Goal: Information Seeking & Learning: Check status

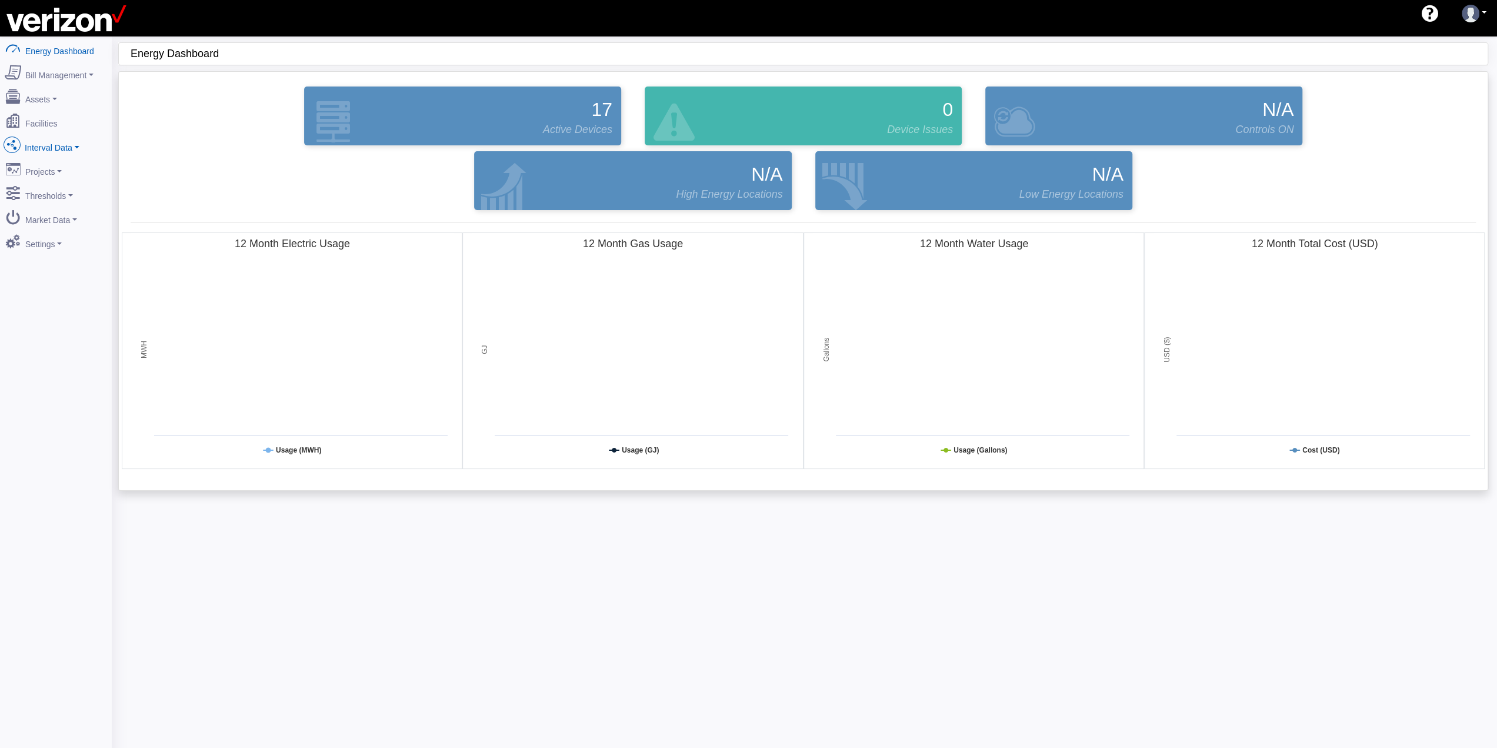
click at [60, 143] on link "Interval Data" at bounding box center [56, 145] width 114 height 25
click at [64, 177] on link "Comparison" at bounding box center [56, 187] width 114 height 21
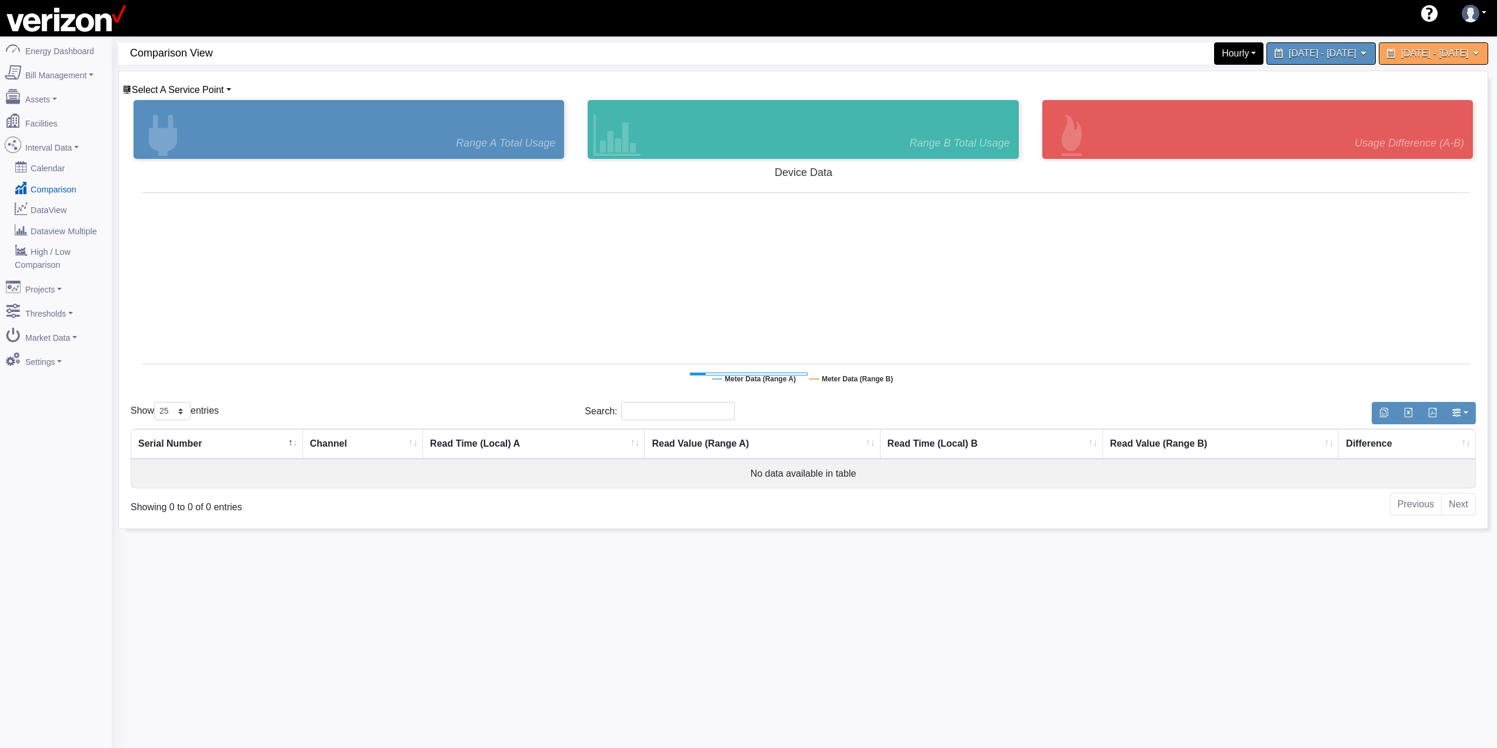
select select "25"
click at [68, 200] on link "DataView" at bounding box center [56, 209] width 114 height 21
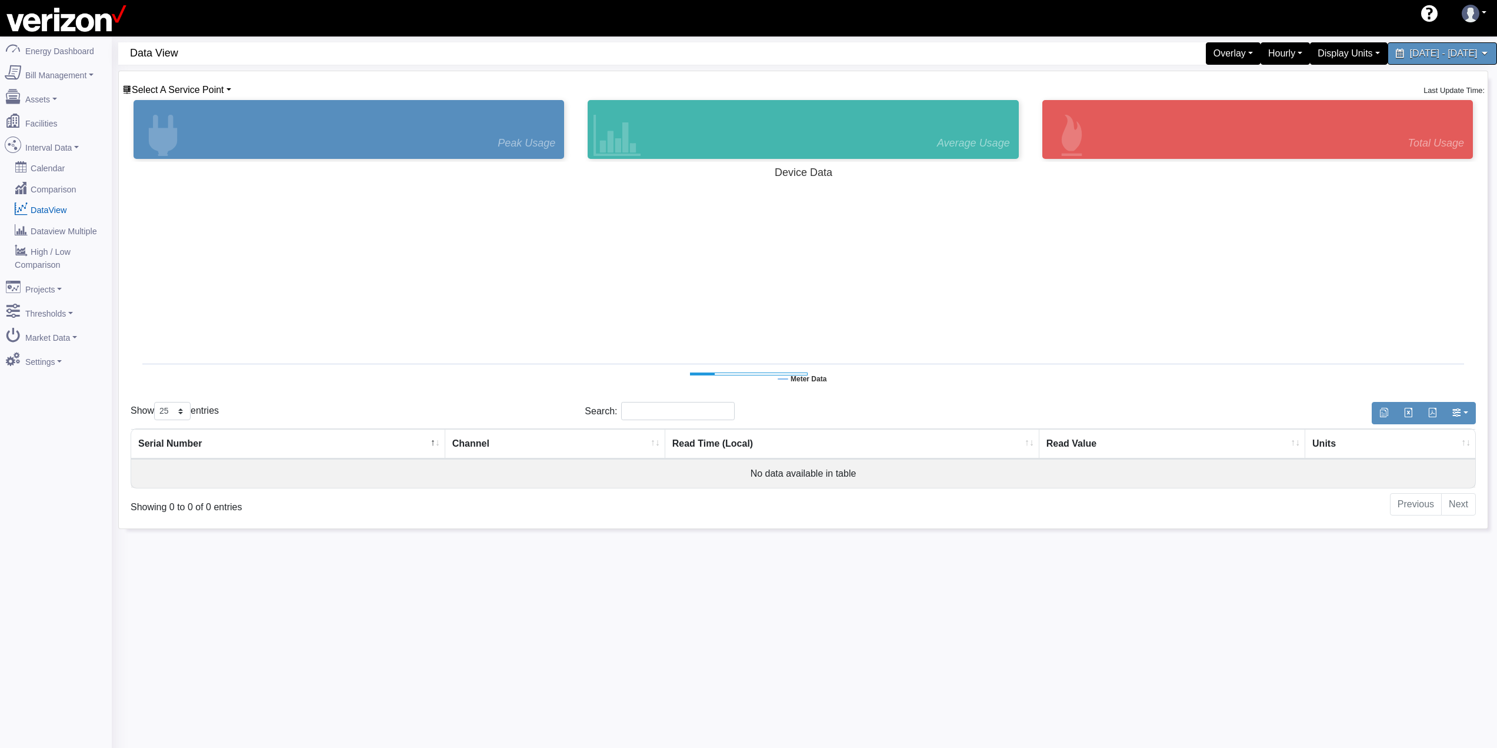
select select "25"
click at [188, 89] on span "Select A Service Point" at bounding box center [178, 90] width 92 height 10
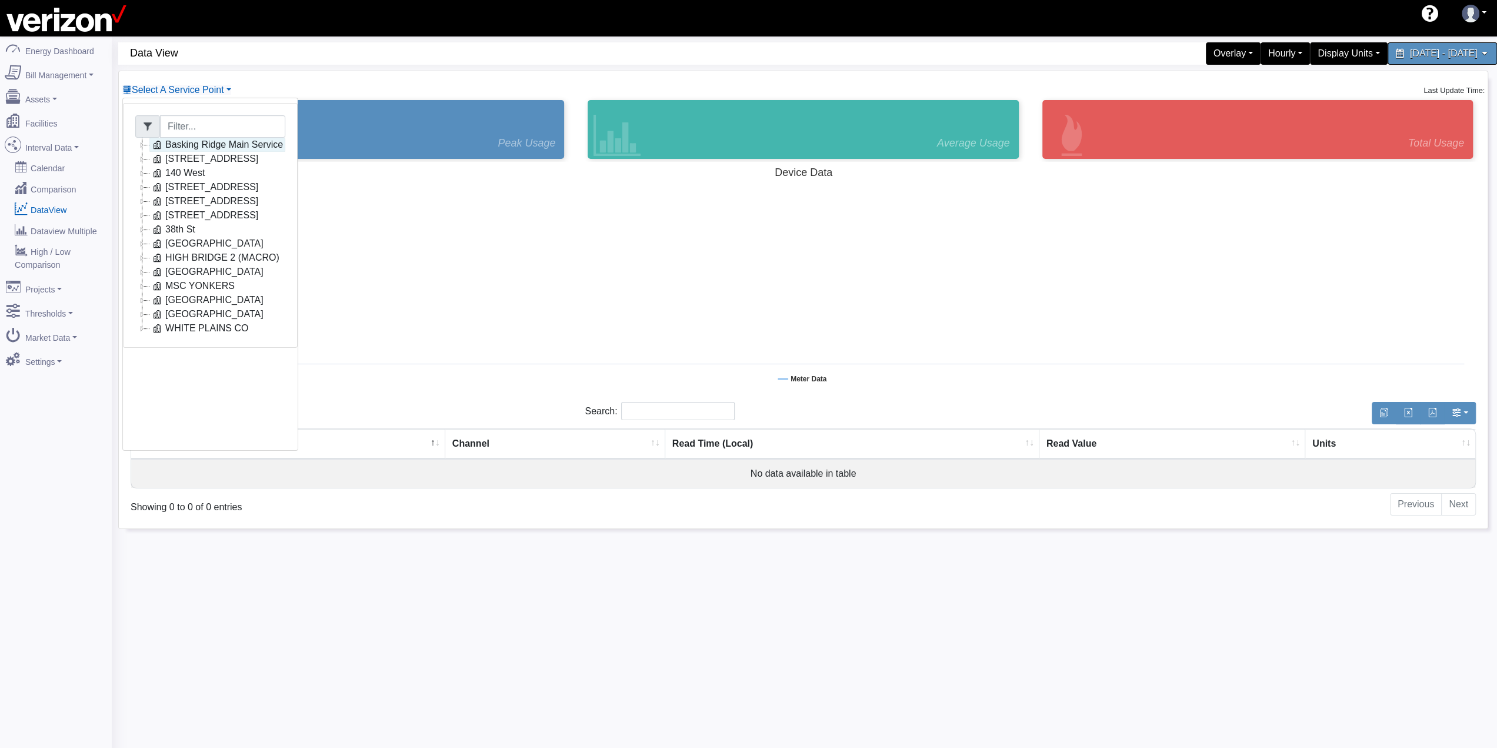
click at [201, 147] on link "Basking Ridge Main Service" at bounding box center [217, 145] width 136 height 14
click at [199, 159] on link "Main Electric" at bounding box center [203, 159] width 81 height 14
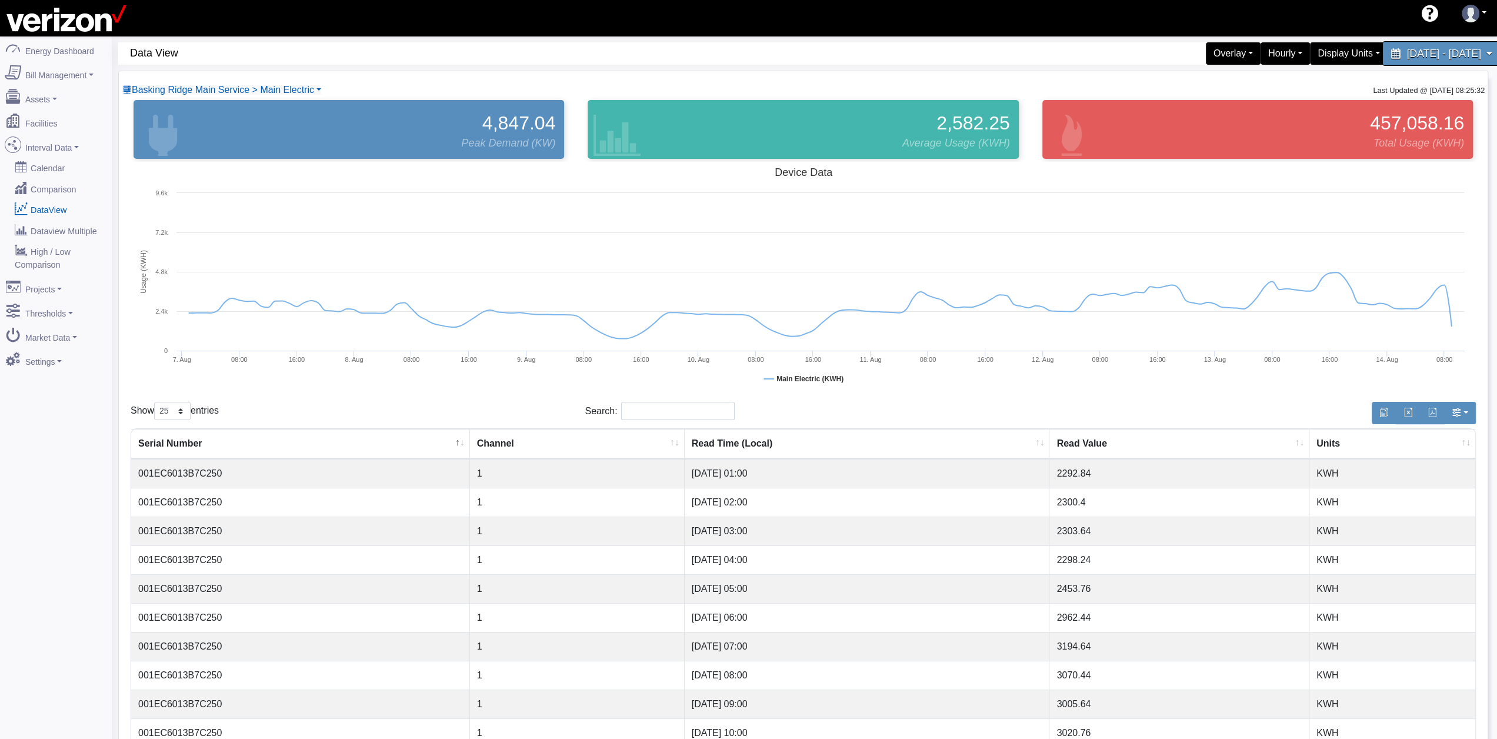
click at [1406, 57] on span "August 7, 2025 - August 14, 2025" at bounding box center [1443, 53] width 74 height 11
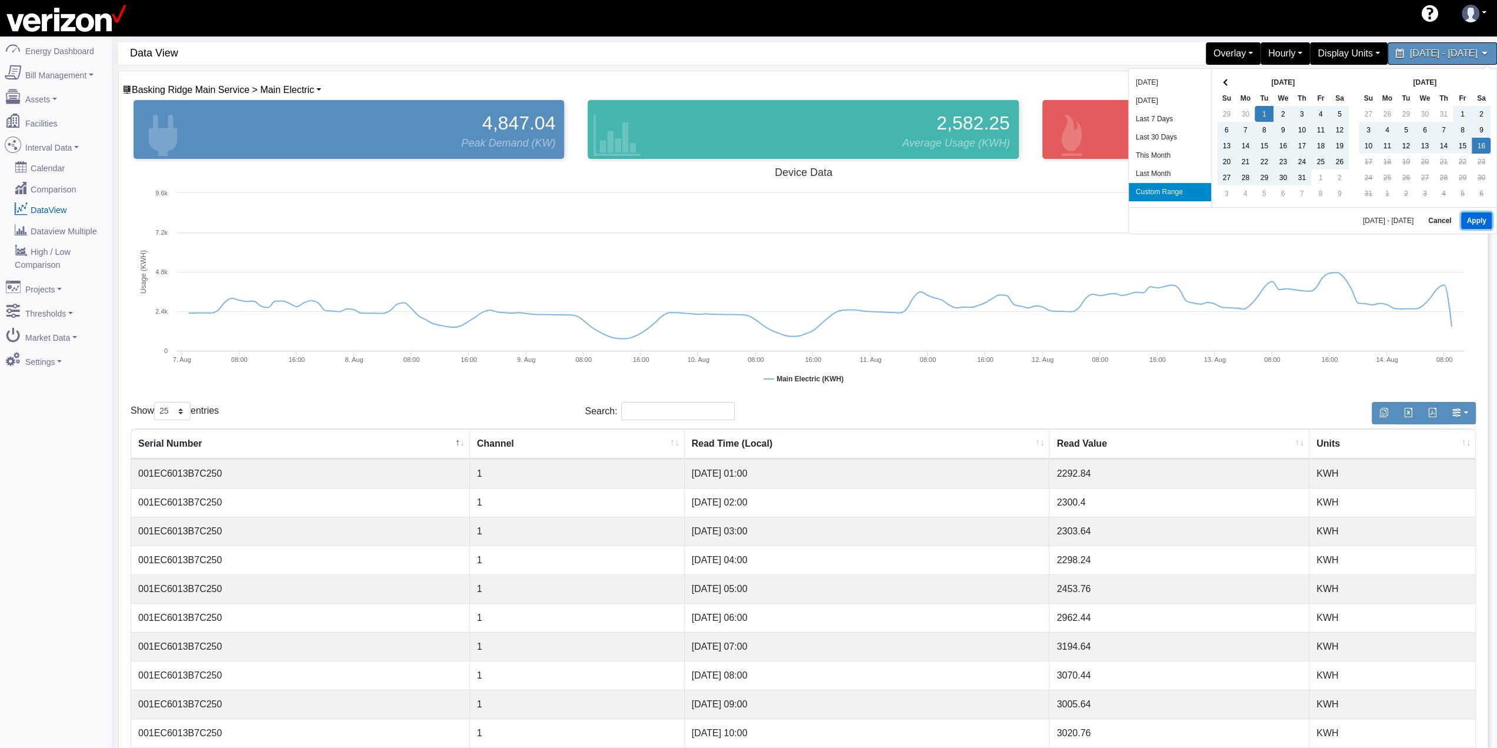
click at [1474, 212] on button "Apply" at bounding box center [1476, 220] width 30 height 16
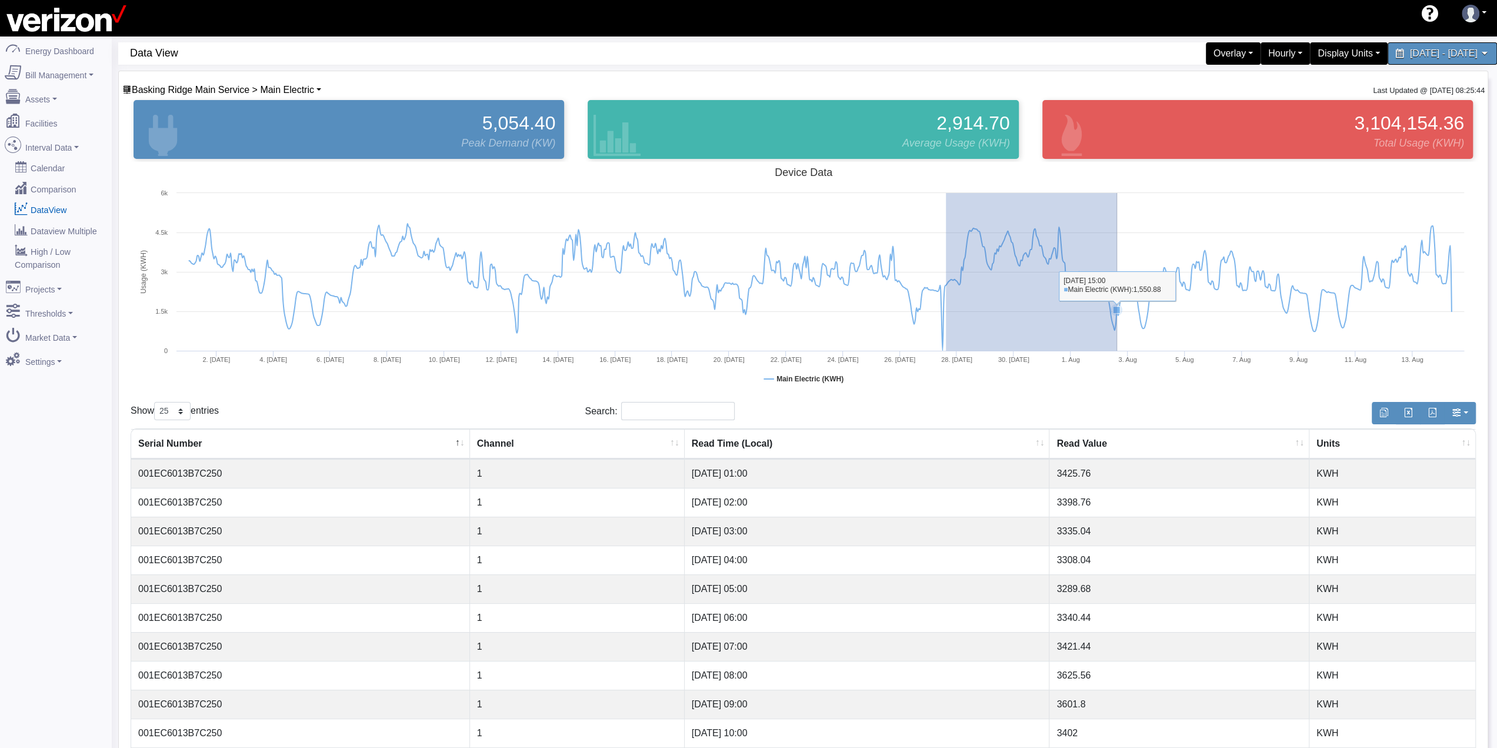
drag, startPoint x: 946, startPoint y: 336, endPoint x: 1117, endPoint y: 334, distance: 171.2
click at [1117, 334] on icon at bounding box center [820, 286] width 1274 height 126
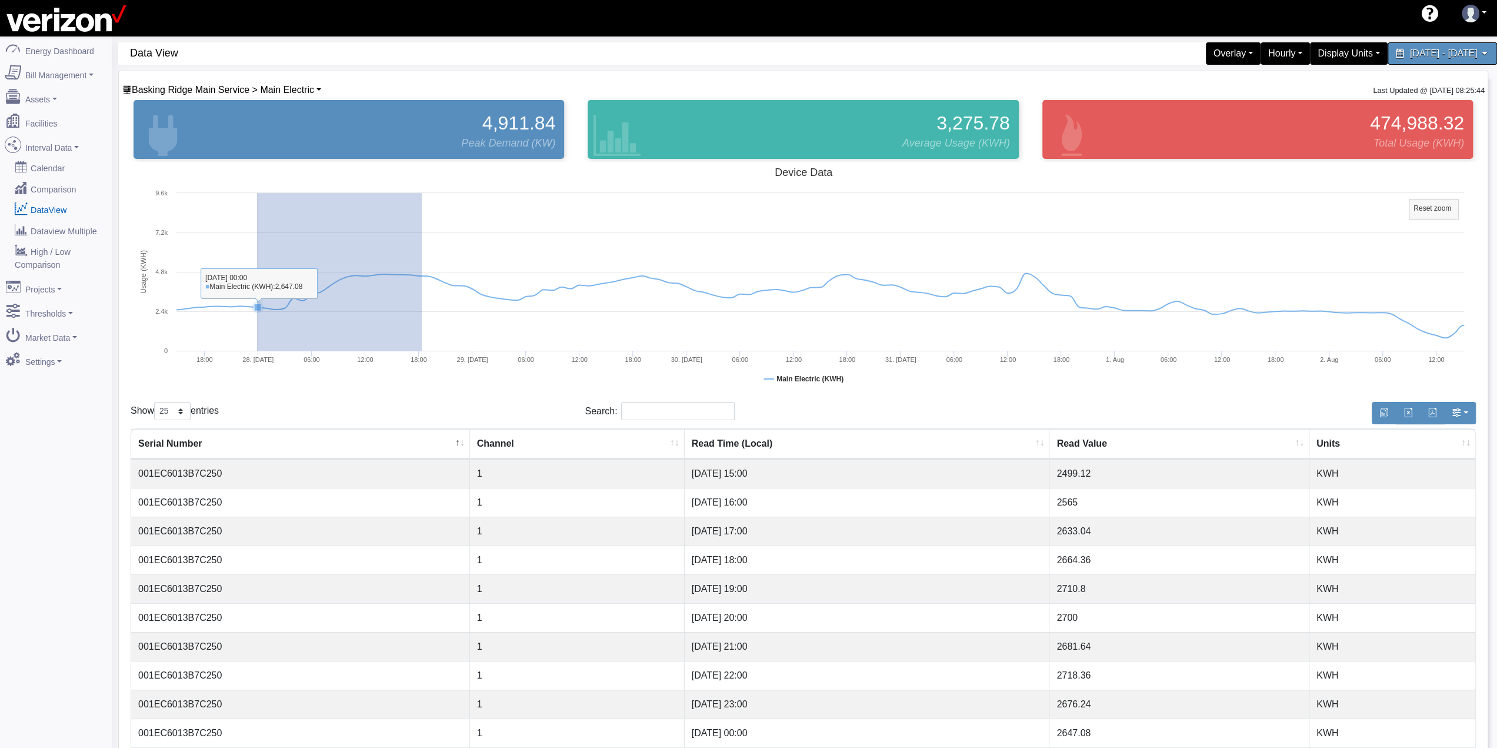
drag, startPoint x: 422, startPoint y: 265, endPoint x: 257, endPoint y: 340, distance: 180.8
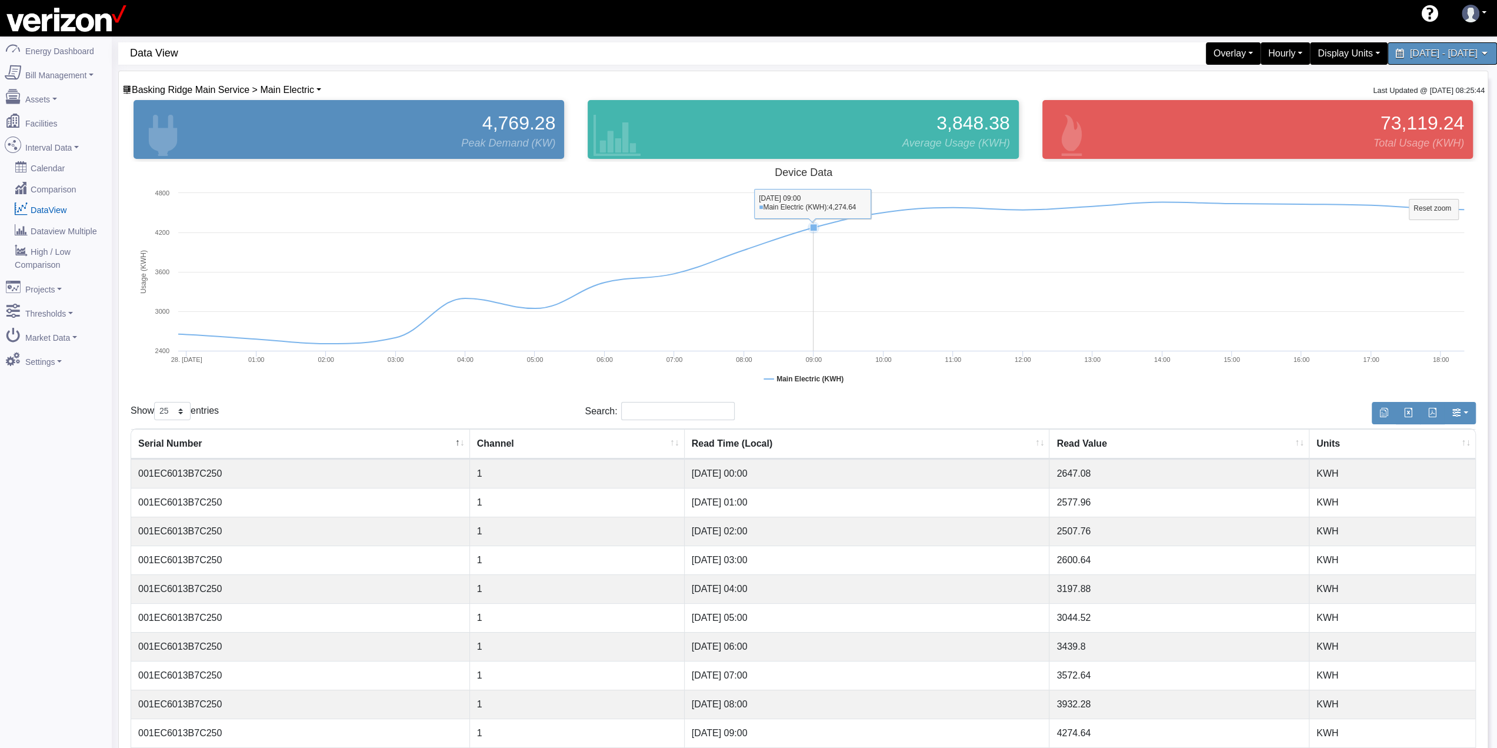
click at [802, 317] on rect at bounding box center [803, 279] width 1345 height 235
click at [802, 316] on rect at bounding box center [803, 279] width 1345 height 235
click at [1421, 215] on rect at bounding box center [1433, 209] width 49 height 21
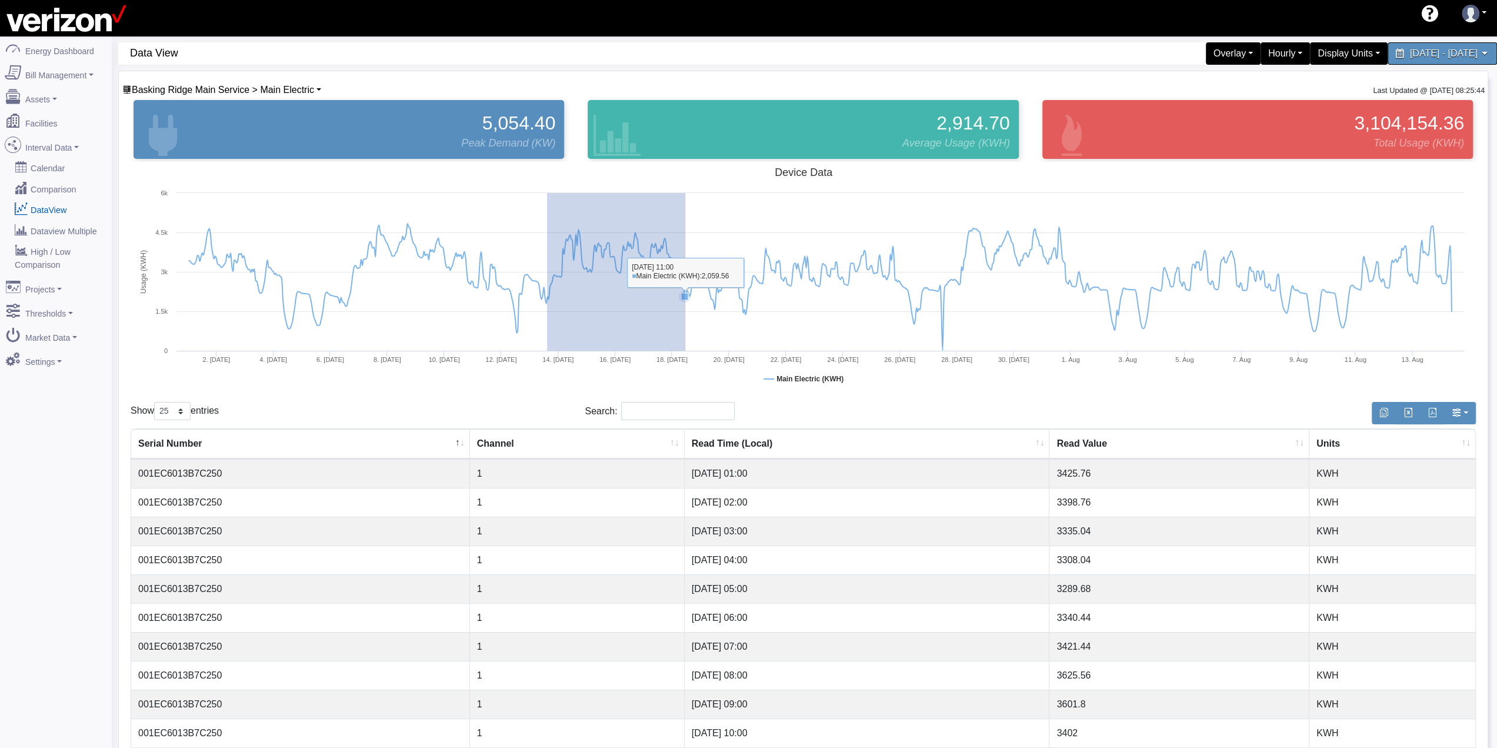
drag, startPoint x: 547, startPoint y: 319, endPoint x: 685, endPoint y: 322, distance: 138.2
click at [685, 322] on rect at bounding box center [803, 279] width 1345 height 235
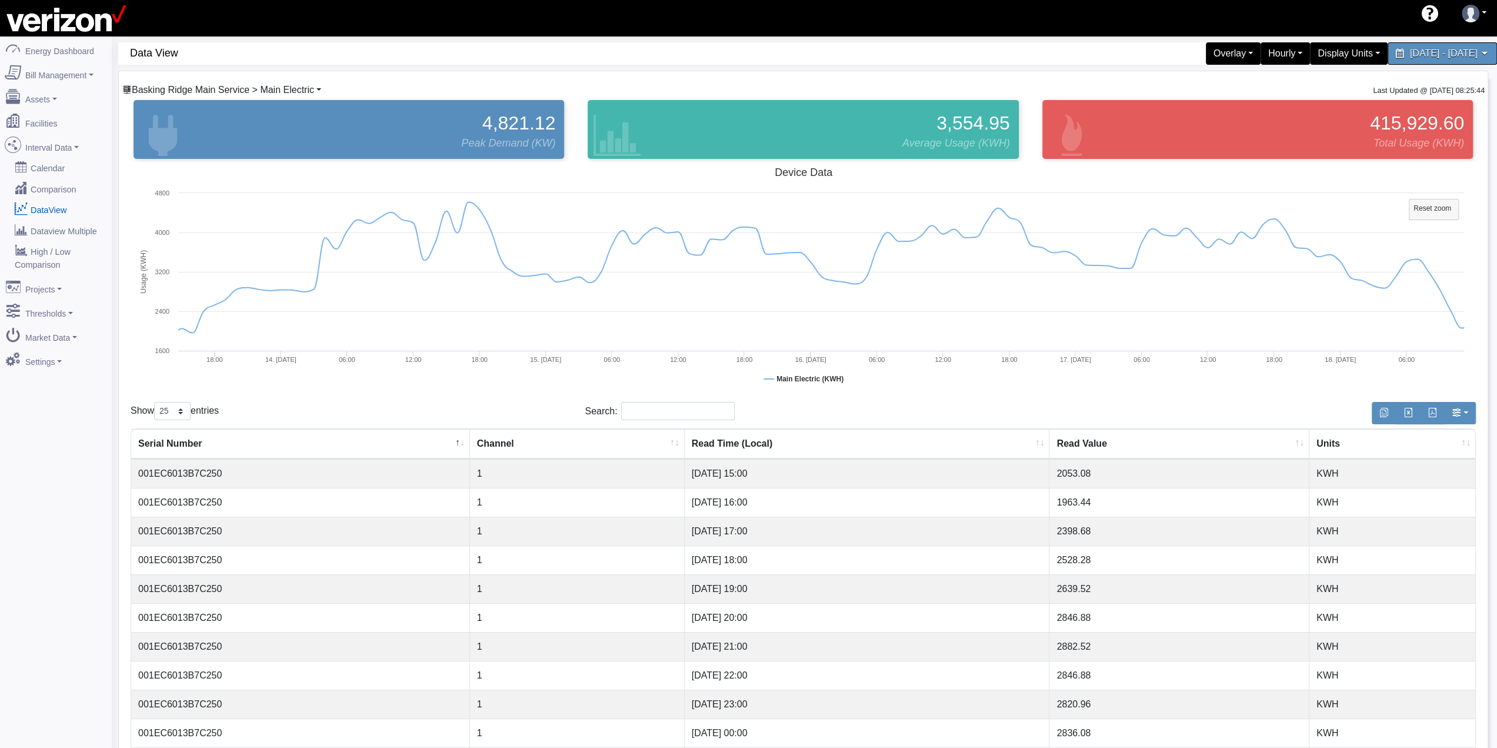
click at [208, 88] on span "Basking Ridge Main Service > Main Electric" at bounding box center [223, 90] width 182 height 10
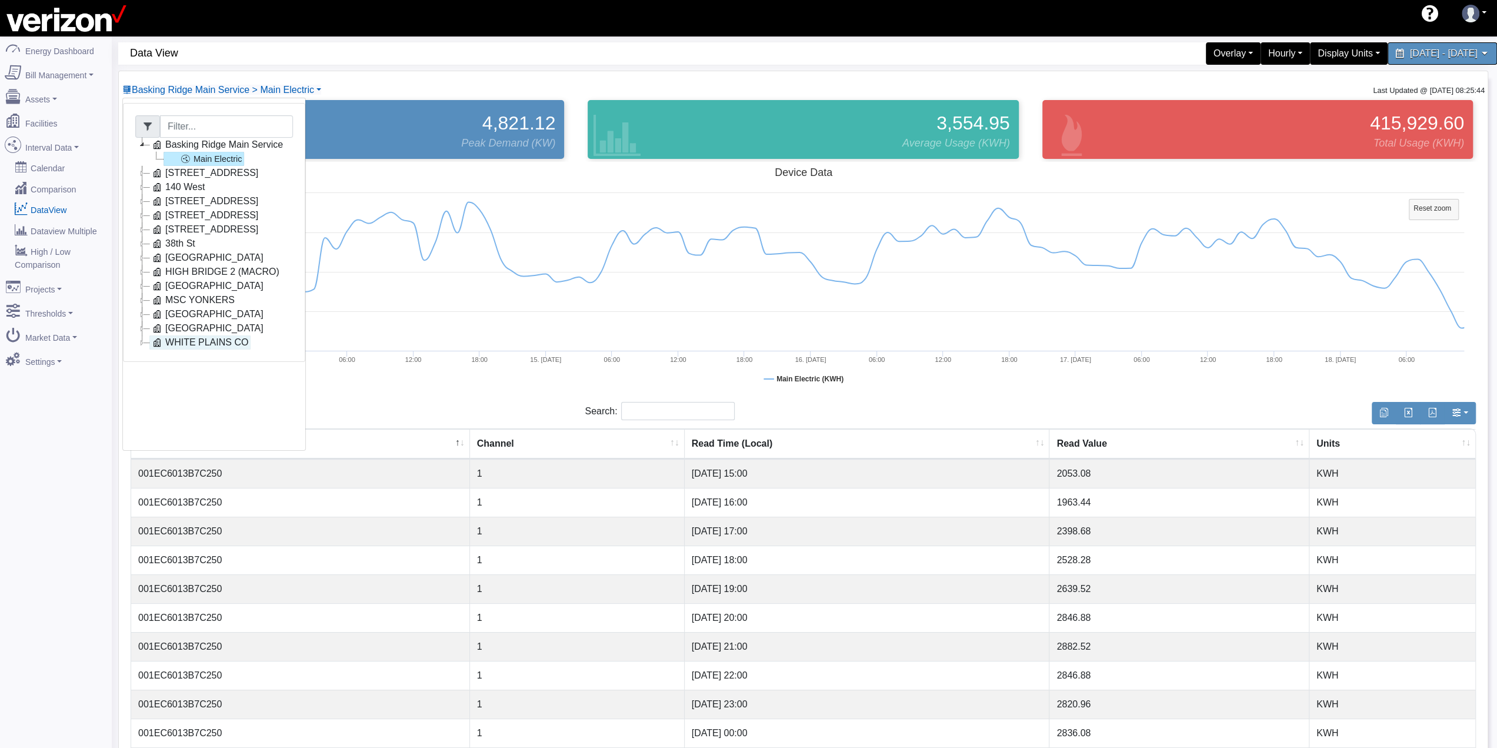
click at [198, 343] on link "WHITE PLAINS CO" at bounding box center [199, 342] width 101 height 14
click at [201, 352] on link "75820820001" at bounding box center [205, 356] width 84 height 14
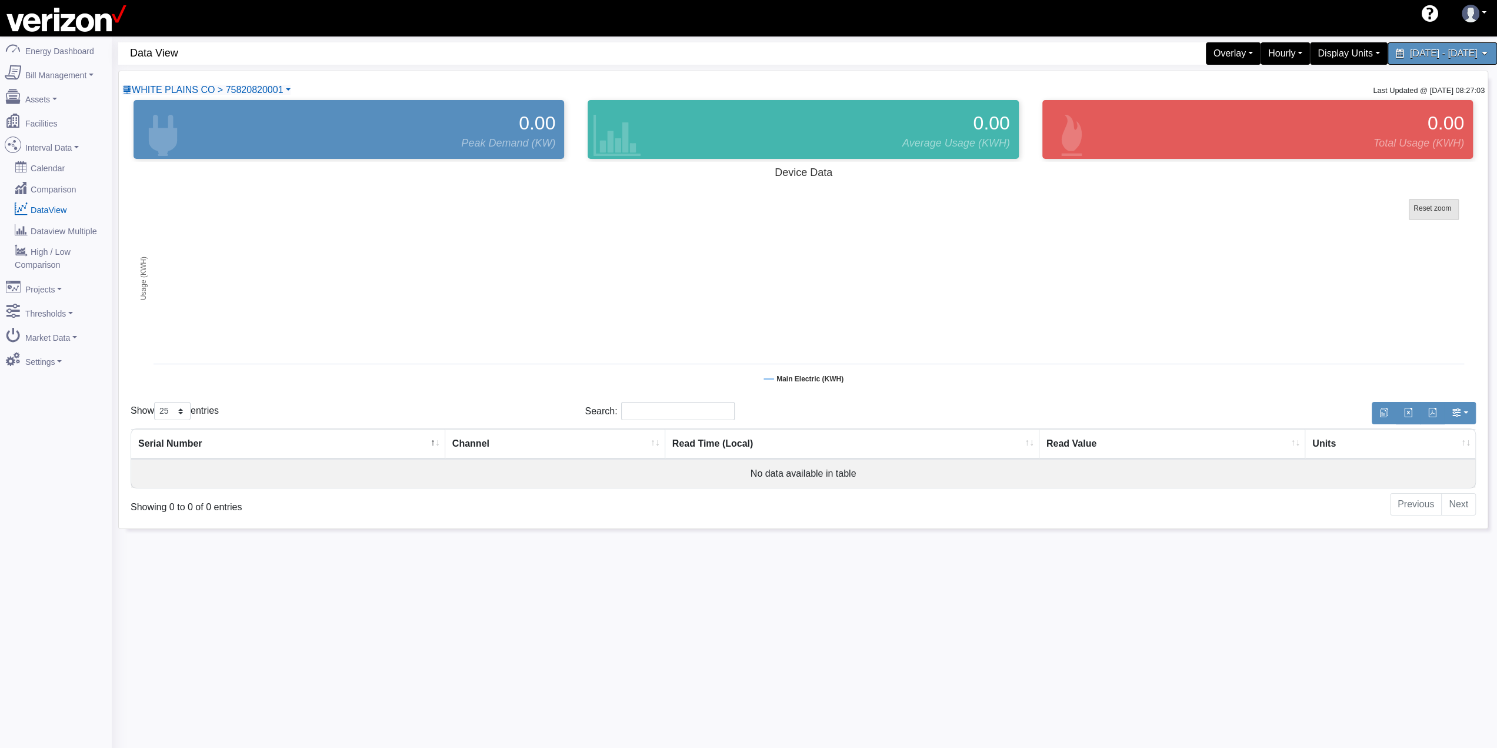
click at [1441, 201] on rect at bounding box center [1433, 209] width 49 height 21
click at [276, 90] on span "WHITE PLAINS CO > 75820820001" at bounding box center [207, 90] width 151 height 10
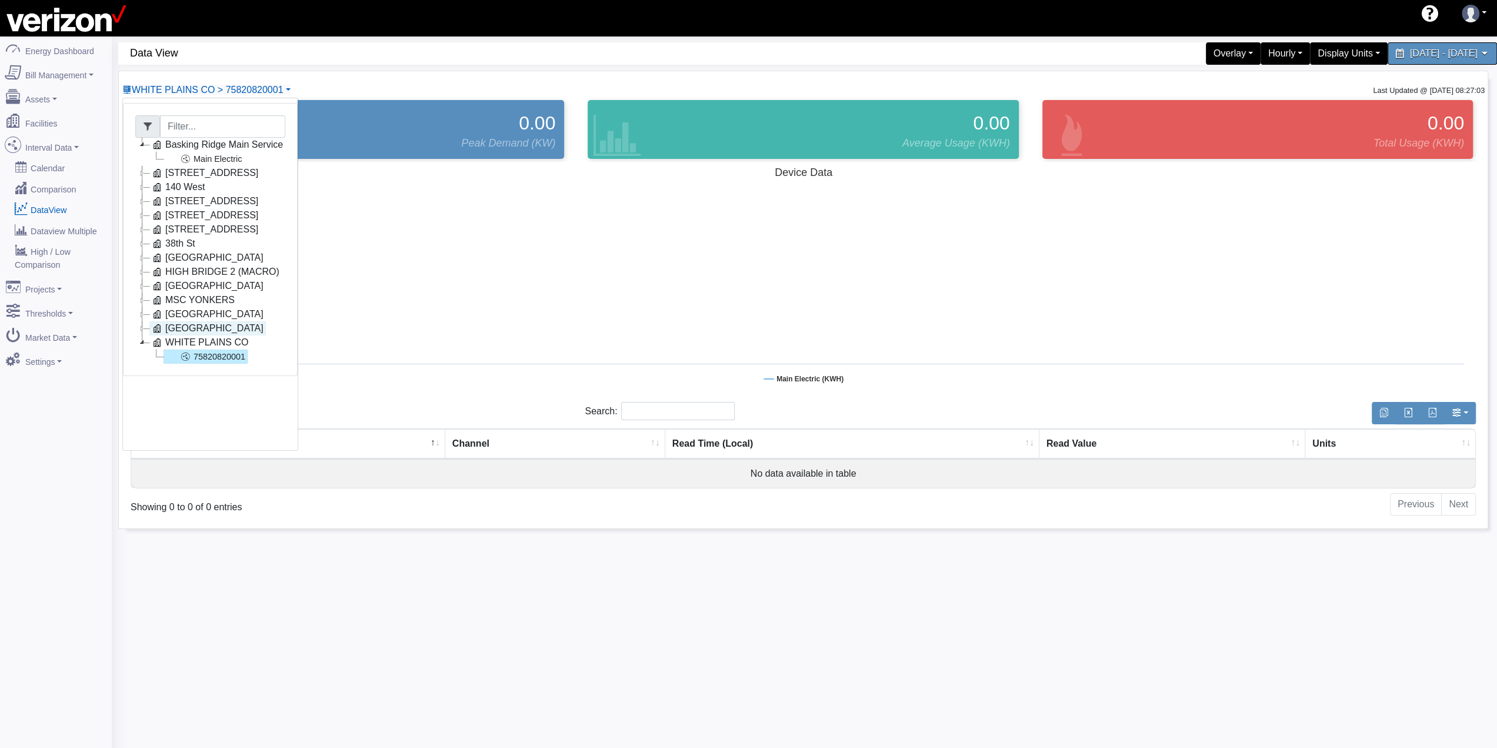
click at [206, 325] on link "[GEOGRAPHIC_DATA]" at bounding box center [207, 328] width 116 height 14
click at [201, 339] on link "77499140000" at bounding box center [205, 342] width 84 height 14
